Goal: Information Seeking & Learning: Compare options

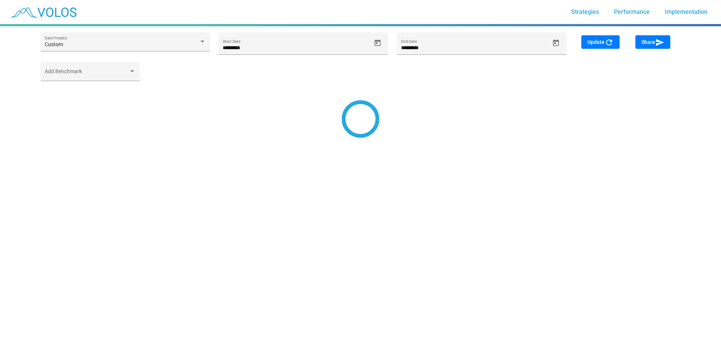
type input "********"
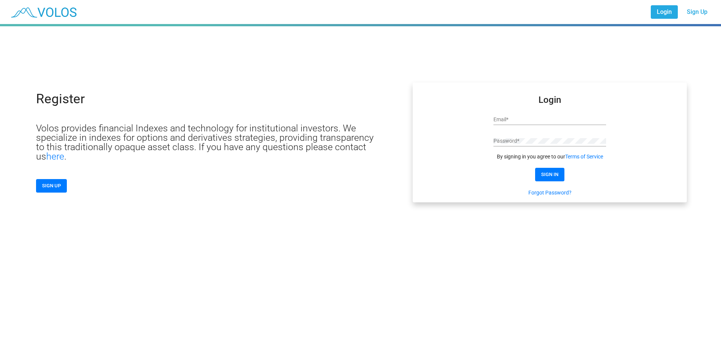
click at [463, 122] on input "Email *" at bounding box center [550, 120] width 113 height 6
paste input "**********"
type input "**********"
click at [463, 180] on button "SIGN IN" at bounding box center [549, 175] width 29 height 14
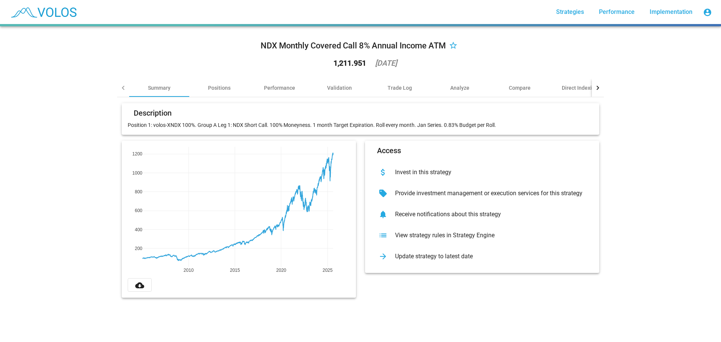
click at [656, 178] on div "NDX Monthly Covered Call 8% Annual Income ATM star_border 1,211.951 2025-08-06 …" at bounding box center [360, 184] width 721 height 316
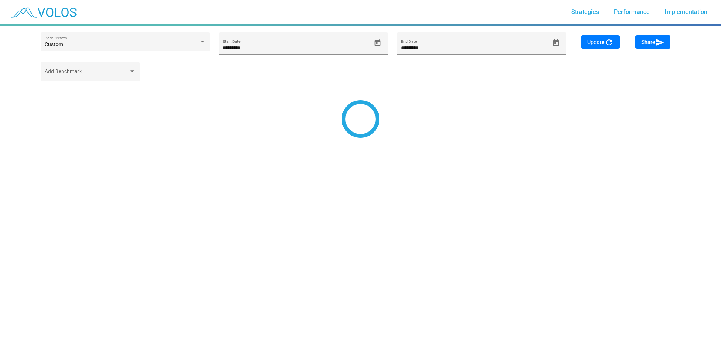
type input "********"
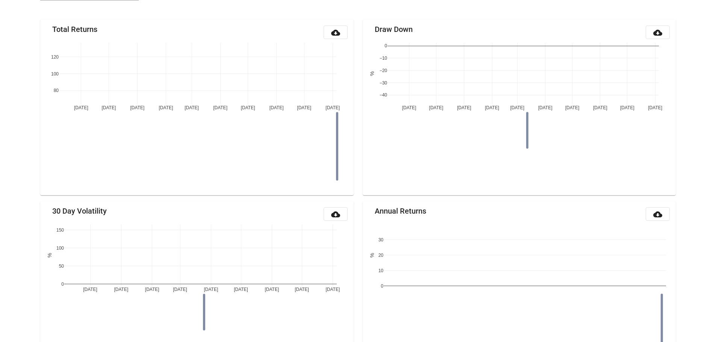
scroll to position [88, 0]
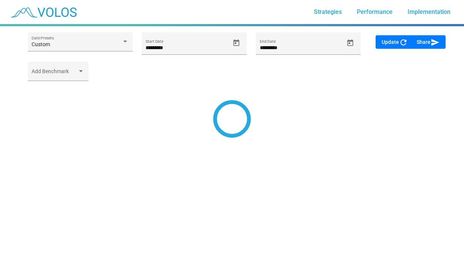
type input "********"
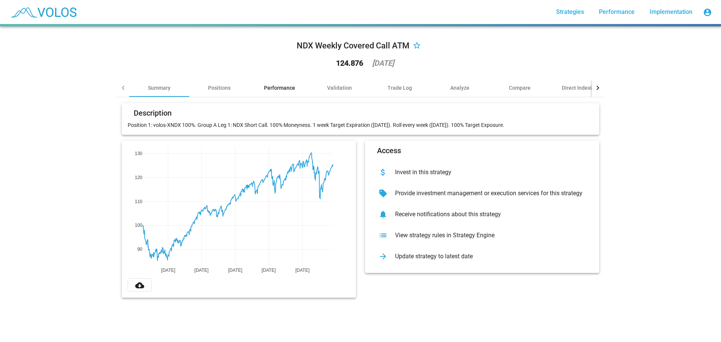
click at [278, 88] on div "Performance" at bounding box center [279, 88] width 31 height 8
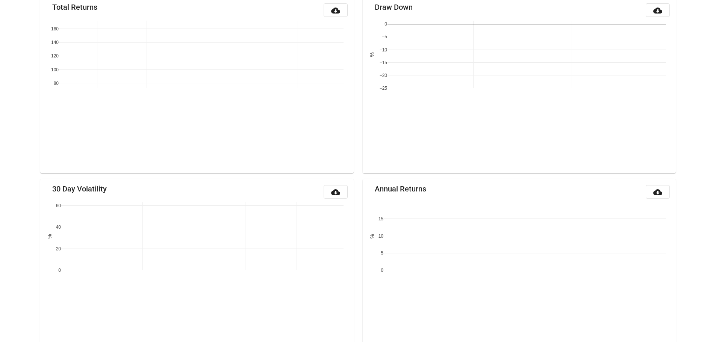
scroll to position [225, 0]
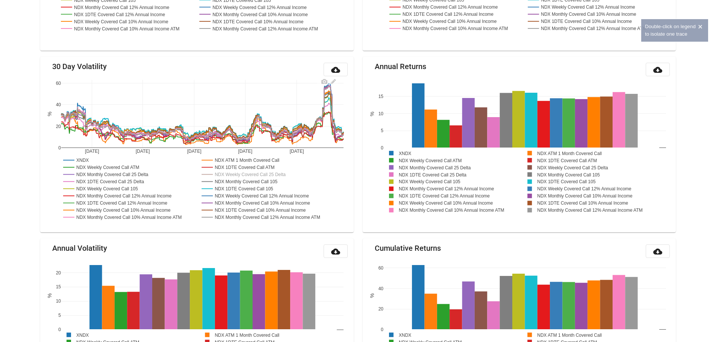
click at [274, 175] on rect at bounding box center [248, 174] width 96 height 7
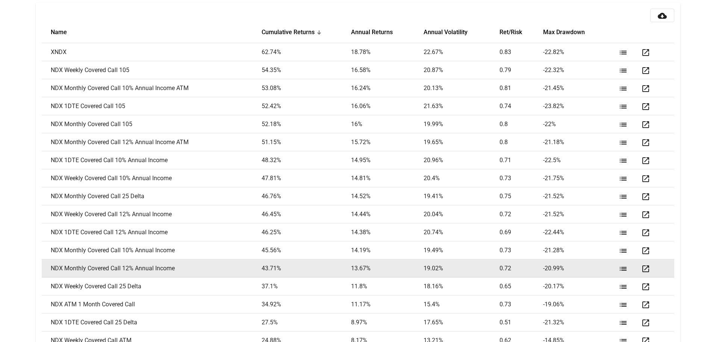
scroll to position [1050, 0]
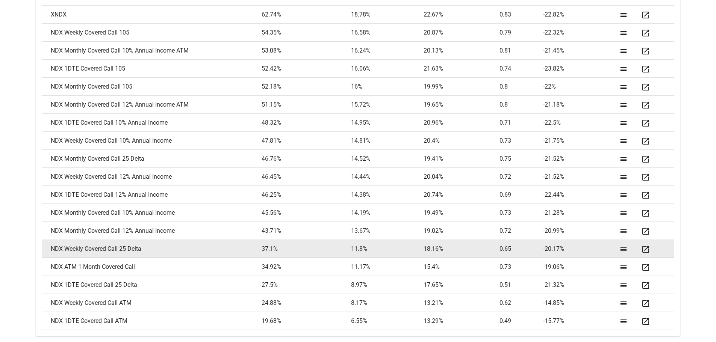
click at [463, 250] on mat-icon "open_in_new" at bounding box center [645, 249] width 9 height 9
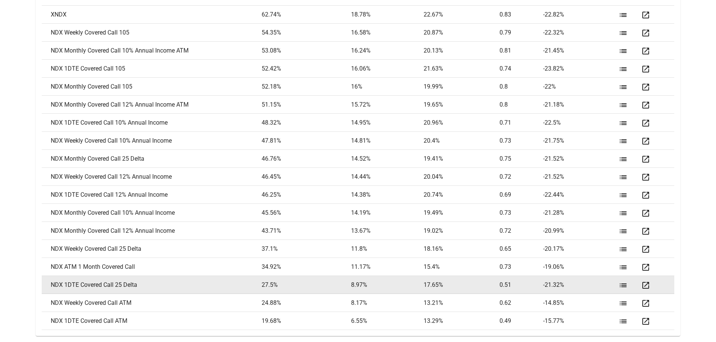
click at [463, 263] on mat-icon "open_in_new" at bounding box center [645, 285] width 9 height 9
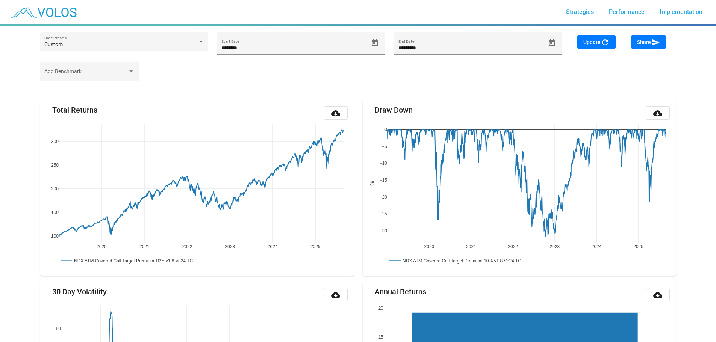
click at [302, 82] on div "Add Benchmark" at bounding box center [358, 75] width 644 height 26
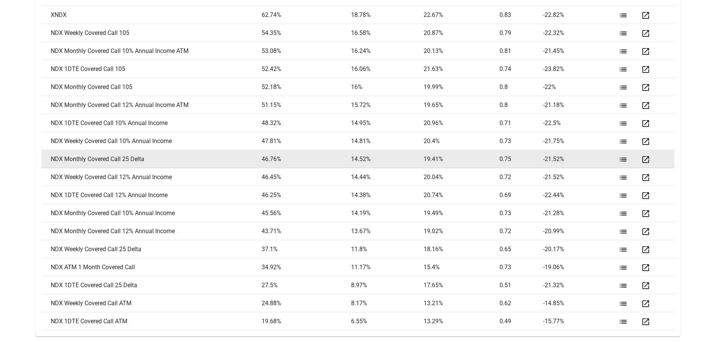
scroll to position [1050, 0]
click at [645, 159] on mat-icon "open_in_new" at bounding box center [645, 159] width 9 height 9
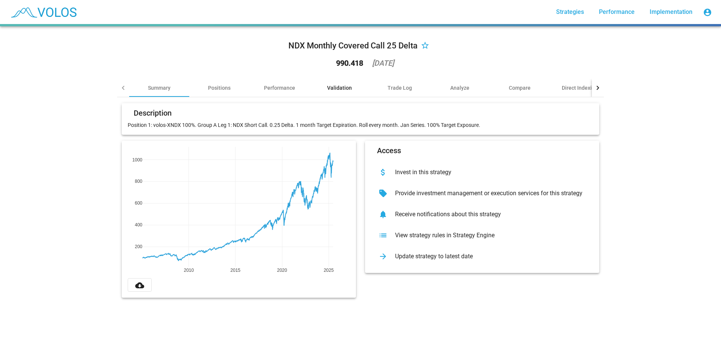
click at [348, 82] on div "Validation" at bounding box center [340, 88] width 60 height 18
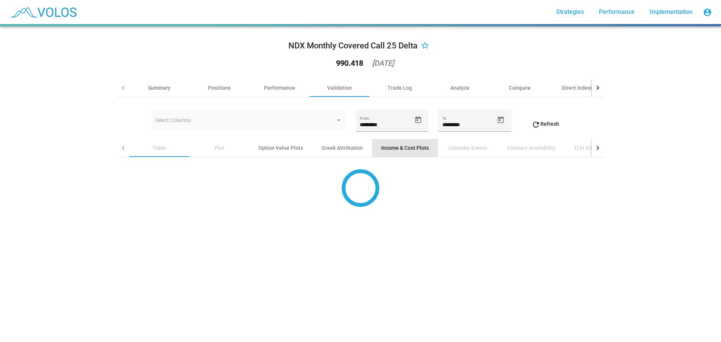
click at [406, 147] on div "Income & Cost Plots" at bounding box center [405, 148] width 48 height 8
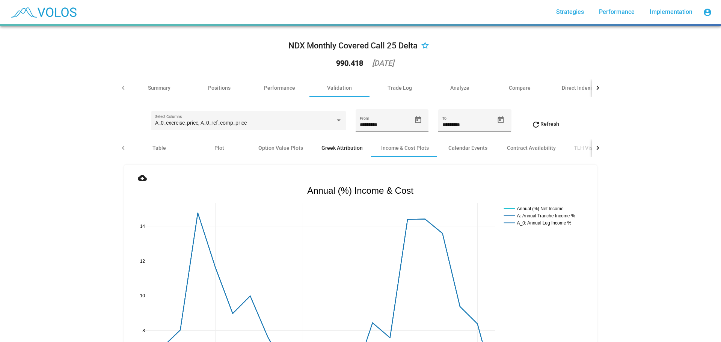
click at [343, 149] on div "Greek Attribution" at bounding box center [342, 148] width 41 height 8
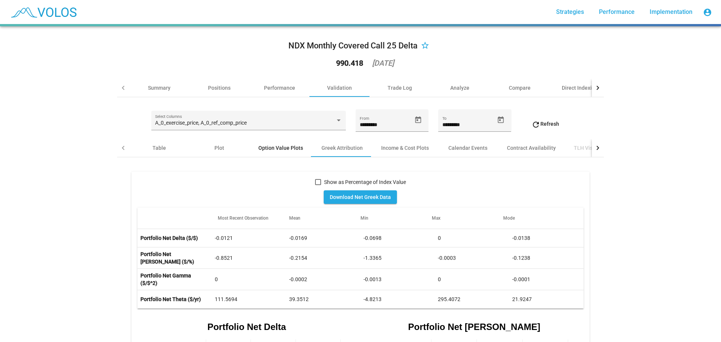
click at [272, 151] on div "Option Value Plots" at bounding box center [280, 148] width 45 height 8
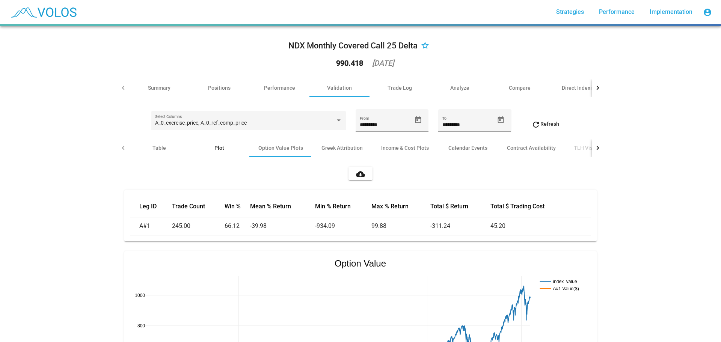
click at [221, 146] on div "Plot" at bounding box center [220, 148] width 10 height 8
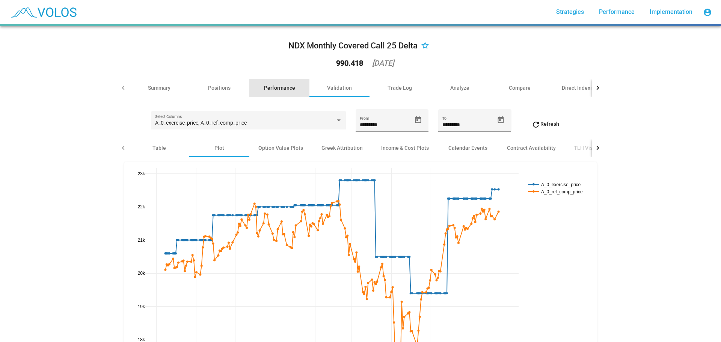
click at [281, 86] on div "Performance" at bounding box center [279, 88] width 31 height 8
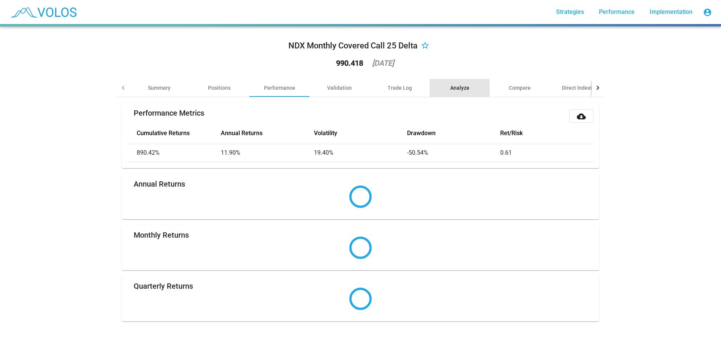
click at [459, 90] on div "Analyze" at bounding box center [459, 88] width 19 height 8
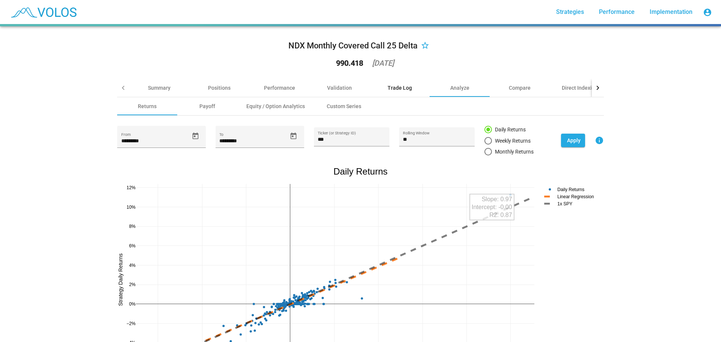
click at [422, 88] on div "Trade Log" at bounding box center [400, 88] width 60 height 18
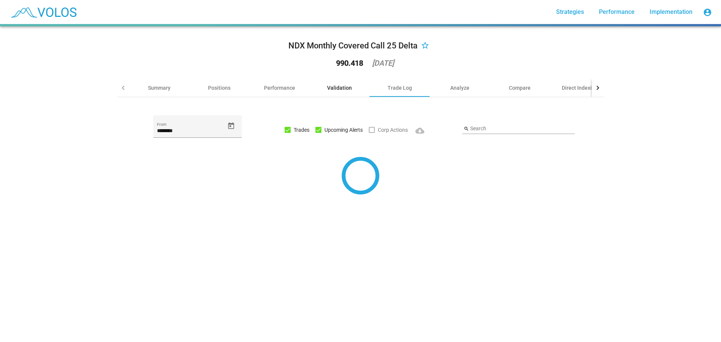
click at [351, 87] on div "Validation" at bounding box center [340, 88] width 60 height 18
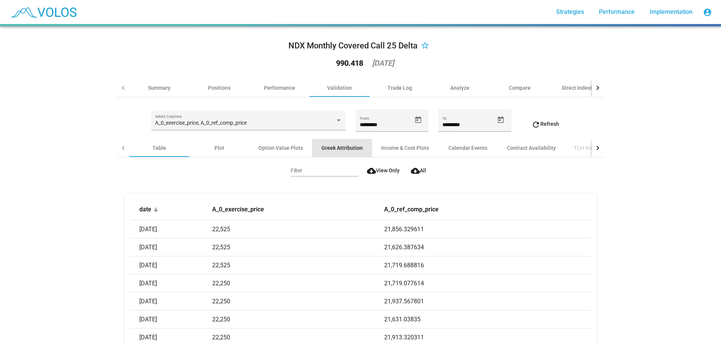
click at [337, 143] on div "Greek Attribution" at bounding box center [342, 148] width 60 height 18
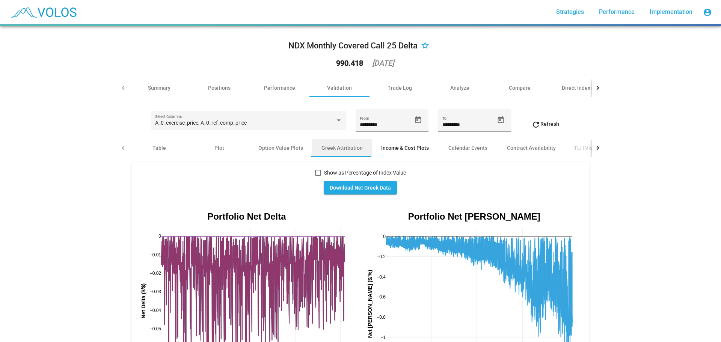
click at [388, 143] on div "Income & Cost Plots" at bounding box center [405, 148] width 66 height 18
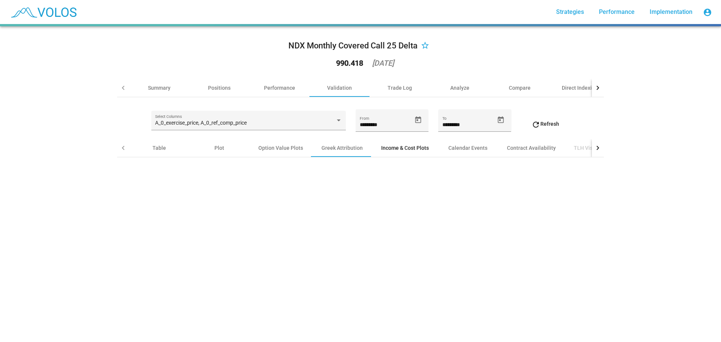
click at [397, 150] on div "Income & Cost Plots" at bounding box center [405, 148] width 48 height 8
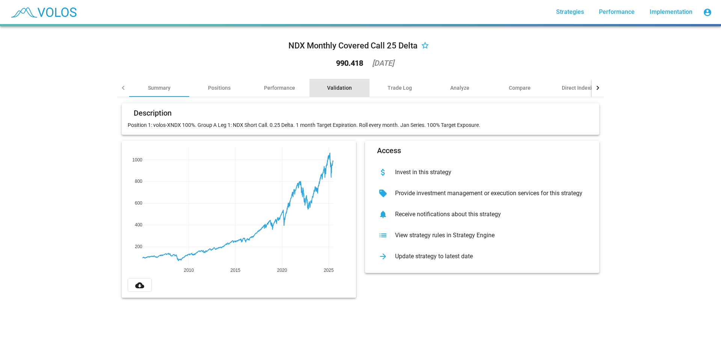
click at [335, 89] on div "Validation" at bounding box center [339, 88] width 25 height 8
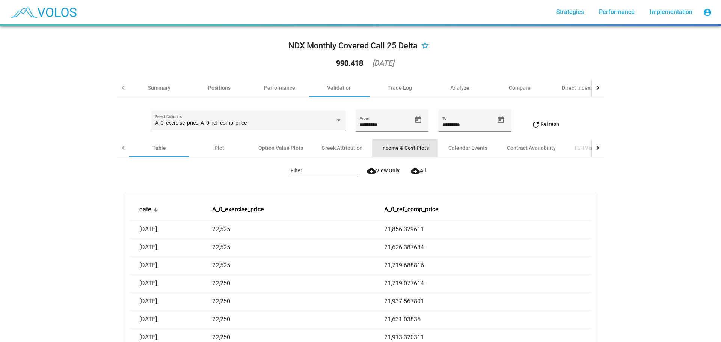
click at [397, 144] on div "Income & Cost Plots" at bounding box center [405, 148] width 48 height 8
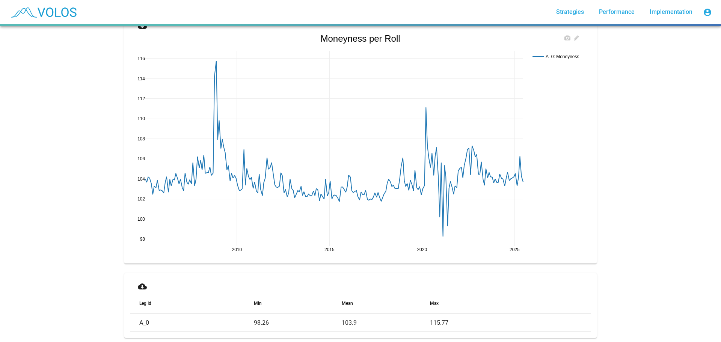
scroll to position [1428, 0]
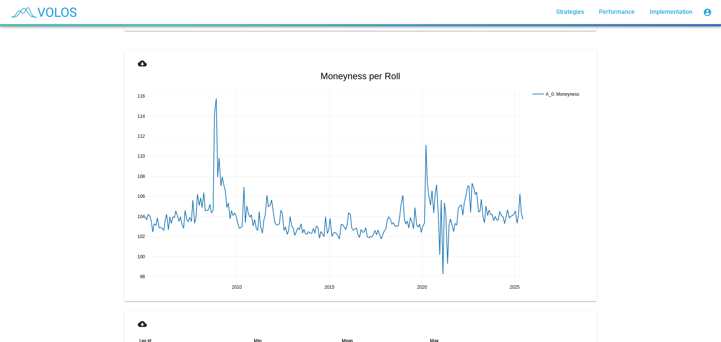
click at [653, 166] on div "NDX Monthly Covered Call 25 Delta star_border 990.418 2025-06-23 Summary Positi…" at bounding box center [360, 184] width 721 height 316
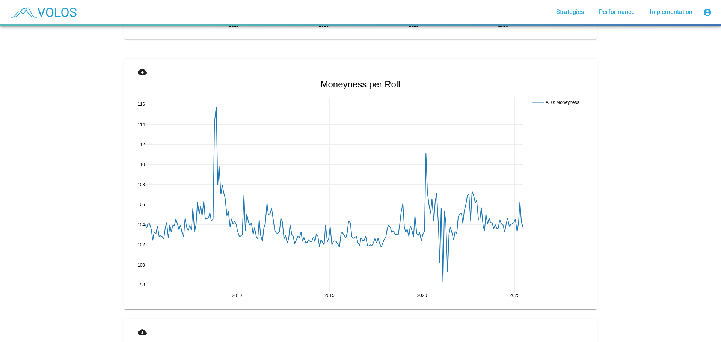
scroll to position [1417, 0]
